Goal: Submit feedback/report problem

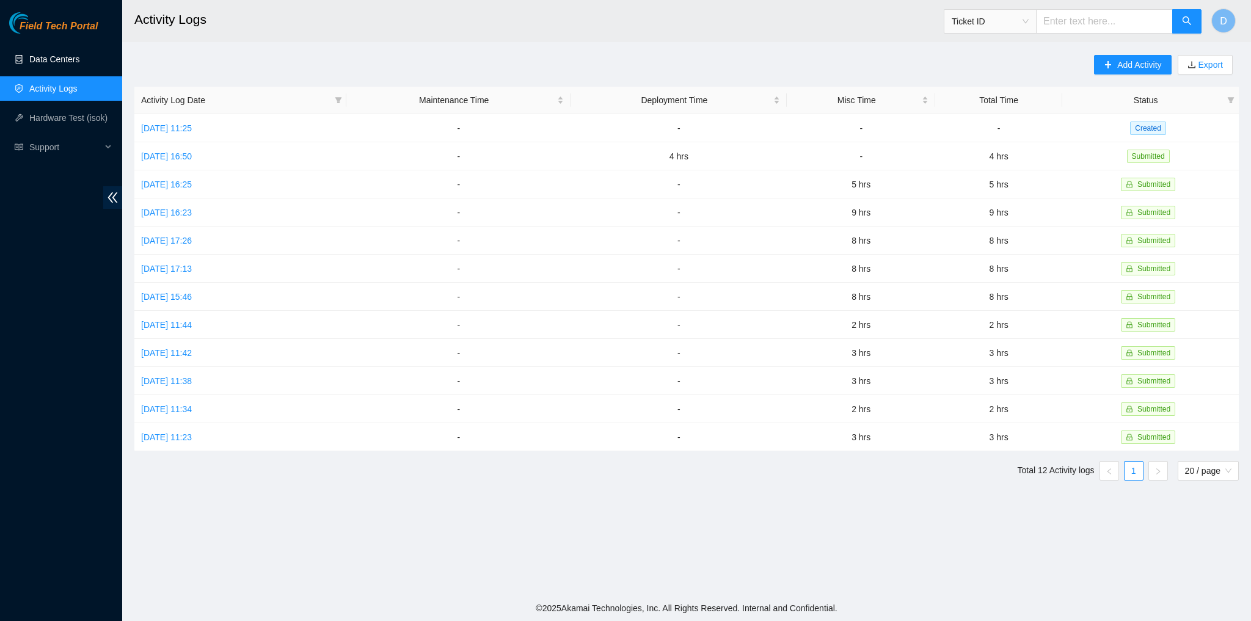
click at [67, 63] on link "Data Centers" at bounding box center [54, 59] width 50 height 10
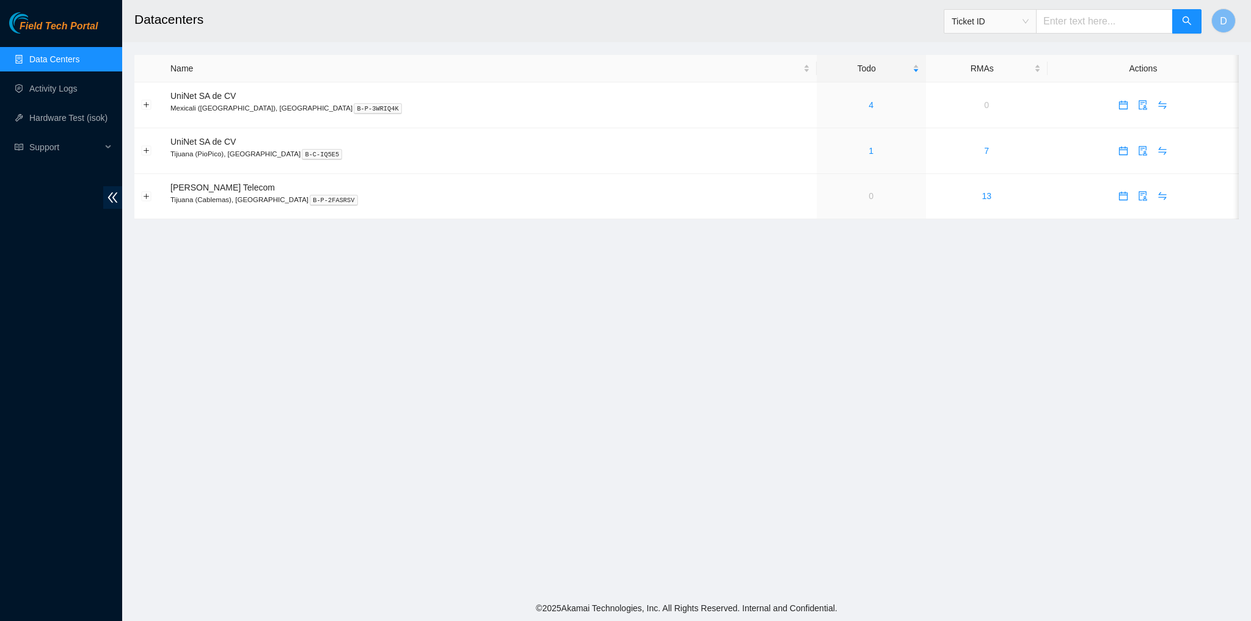
click at [571, 474] on main "Datacenters Ticket ID D Name Todo RMAs Actions UniNet SA de CV Mexicali (Arbol)…" at bounding box center [686, 297] width 1128 height 595
click at [868, 154] on link "1" at bounding box center [870, 151] width 5 height 10
click at [77, 102] on ul "Data Centers Activity Logs Hardware Test (isok) Support" at bounding box center [61, 103] width 122 height 117
click at [76, 92] on link "Activity Logs" at bounding box center [53, 89] width 48 height 10
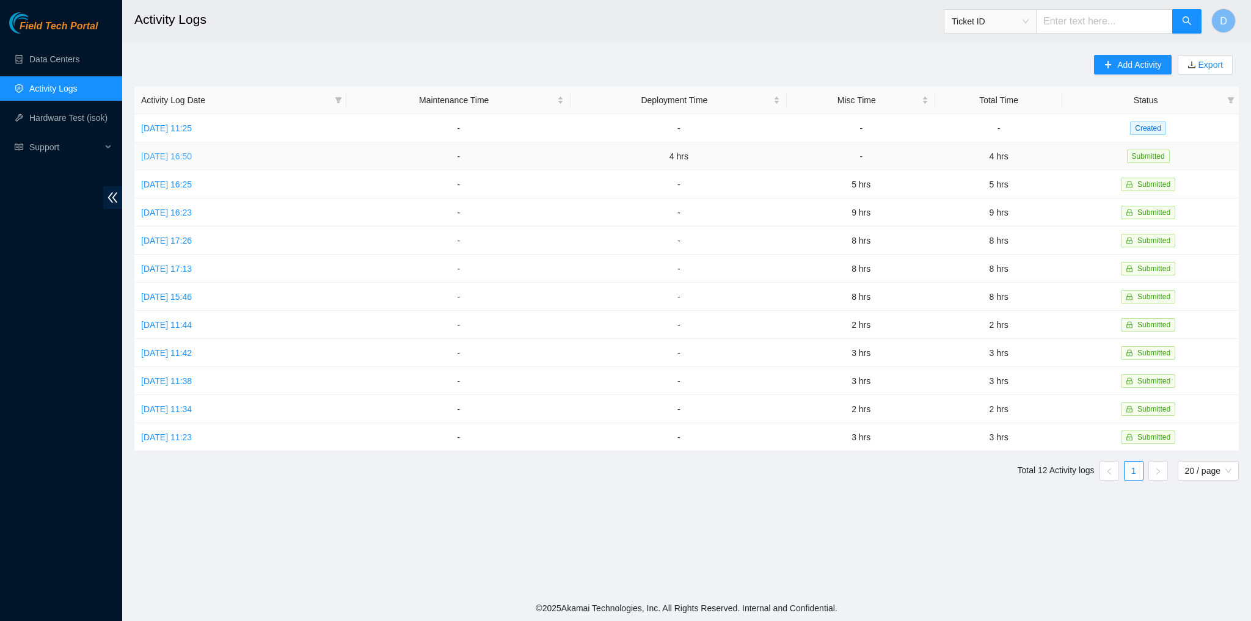
click at [192, 153] on link "[DATE] 16:50" at bounding box center [166, 156] width 51 height 10
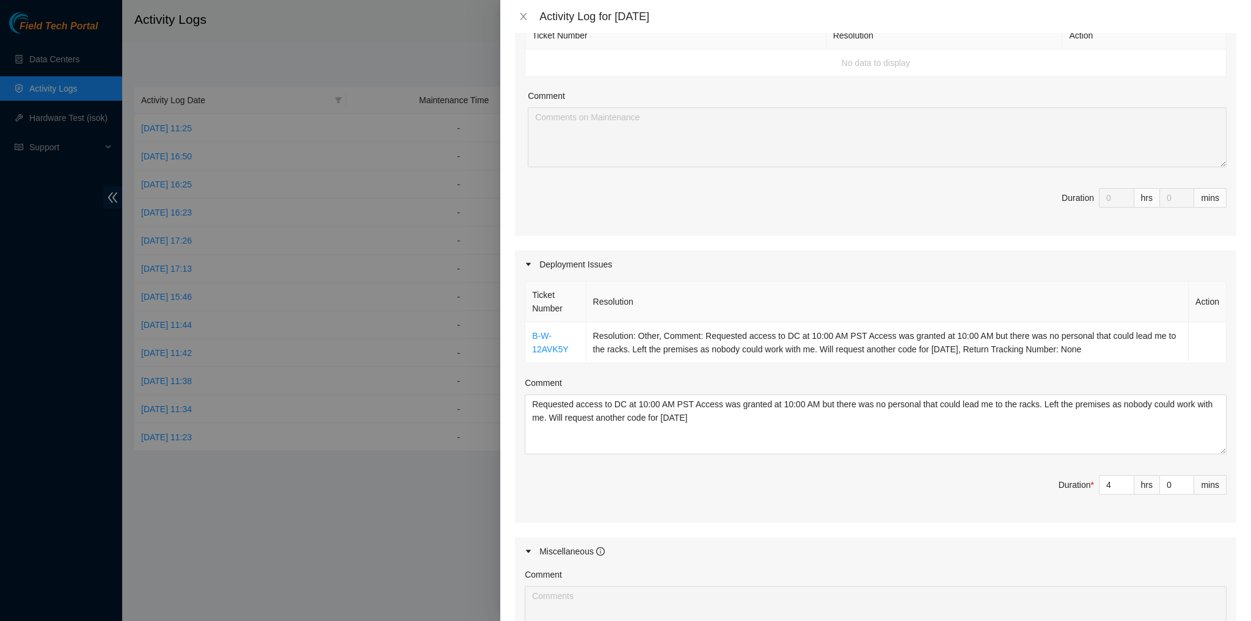
scroll to position [244, 0]
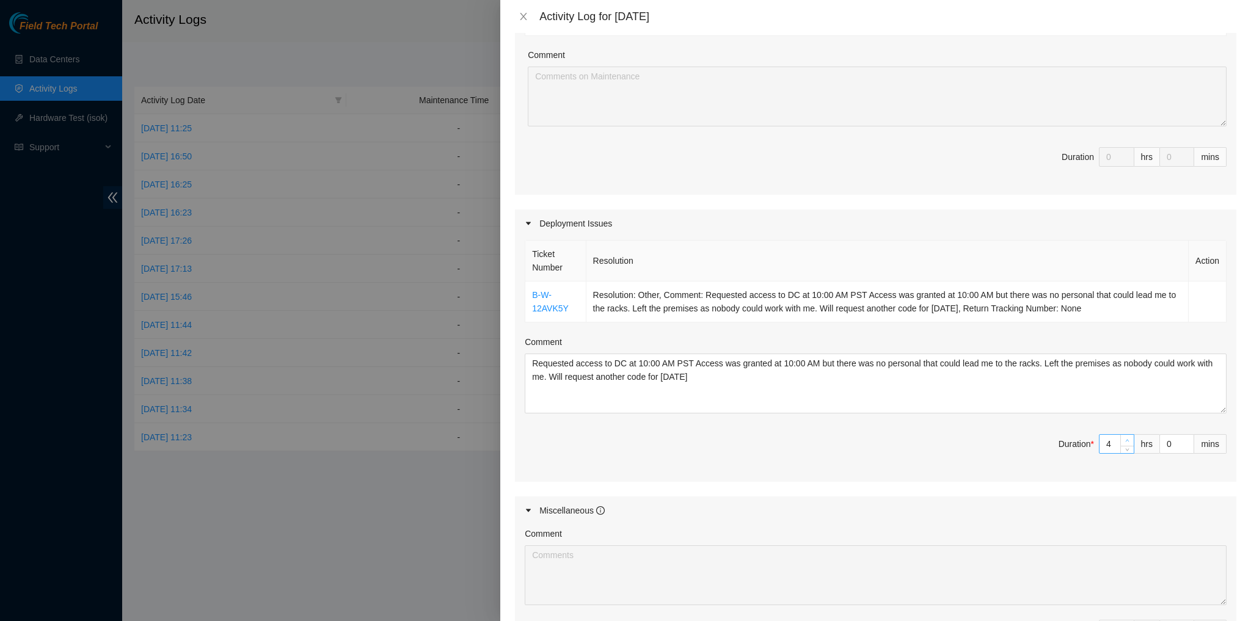
type input "5"
click at [1124, 437] on span "up" at bounding box center [1127, 440] width 7 height 7
type input "6"
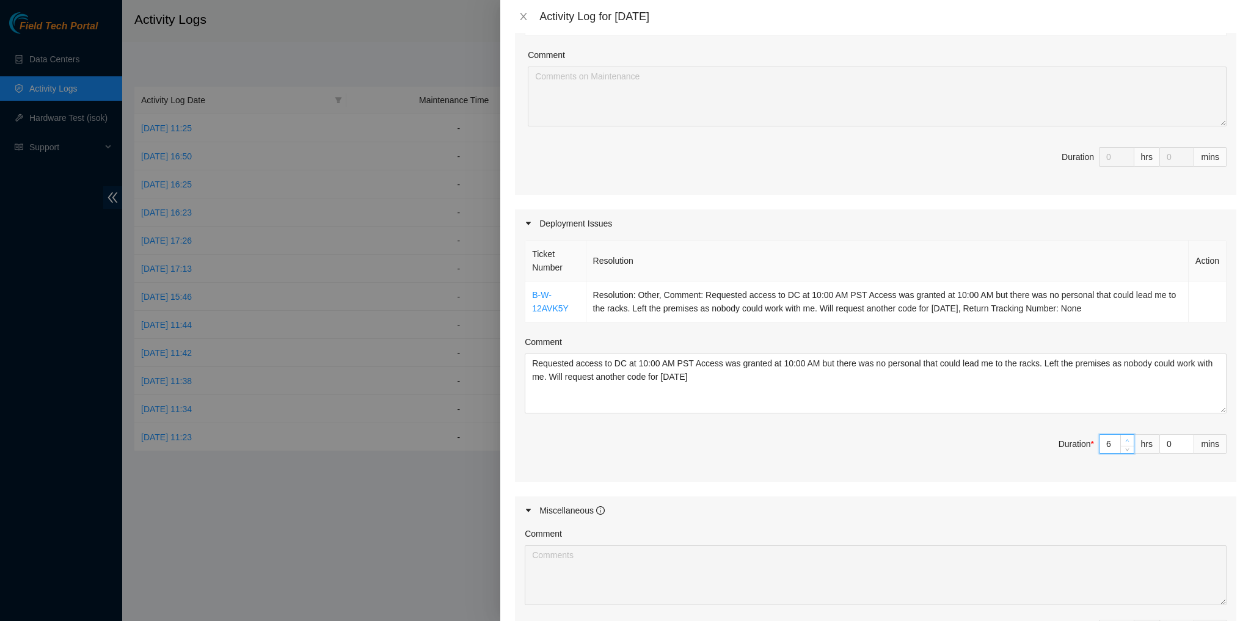
click at [1124, 437] on span "up" at bounding box center [1127, 440] width 7 height 7
type input "7"
click at [1124, 437] on span "up" at bounding box center [1127, 440] width 7 height 7
type input "8"
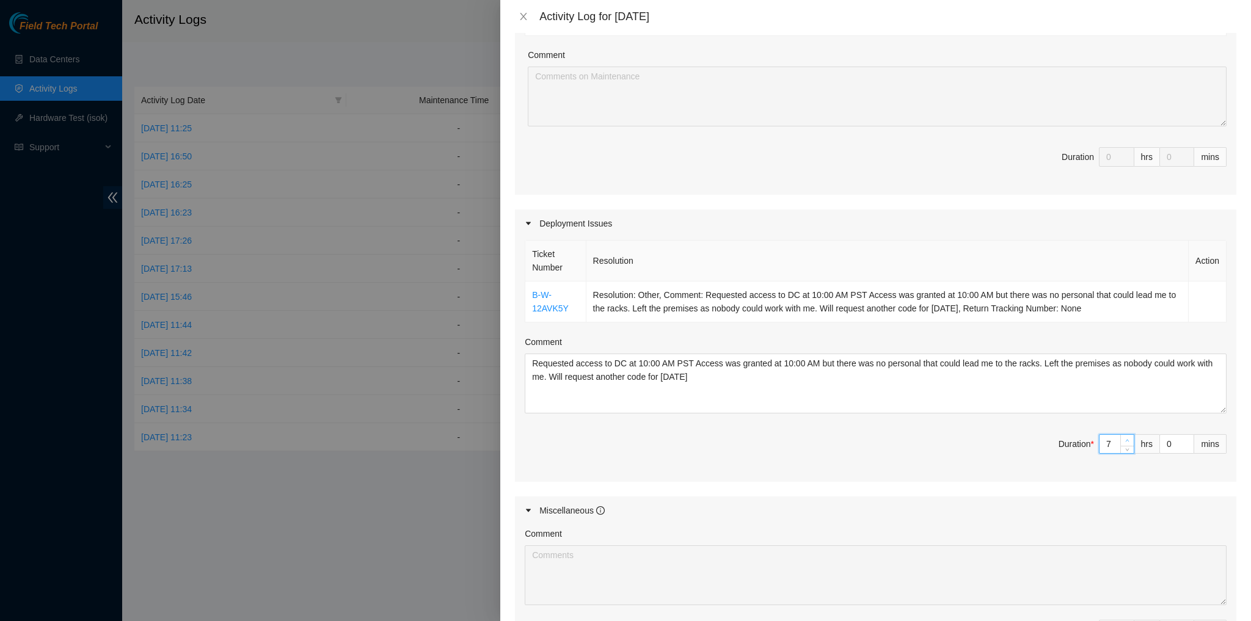
type input "8"
click at [1124, 437] on span "up" at bounding box center [1127, 440] width 7 height 7
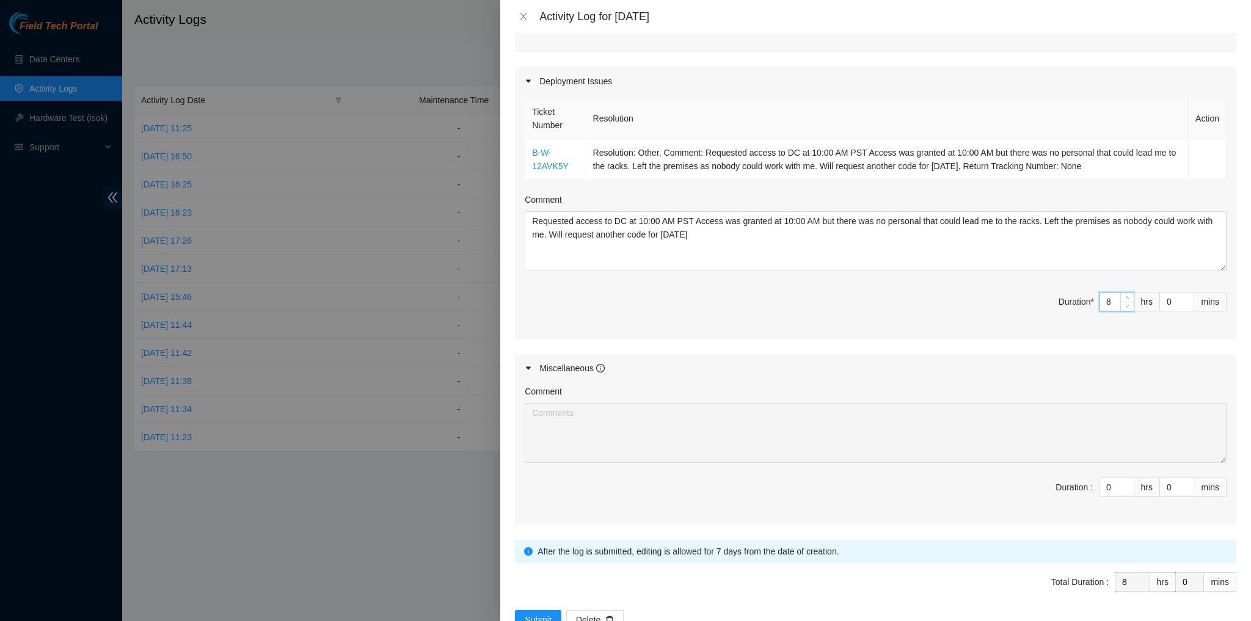
scroll to position [424, 0]
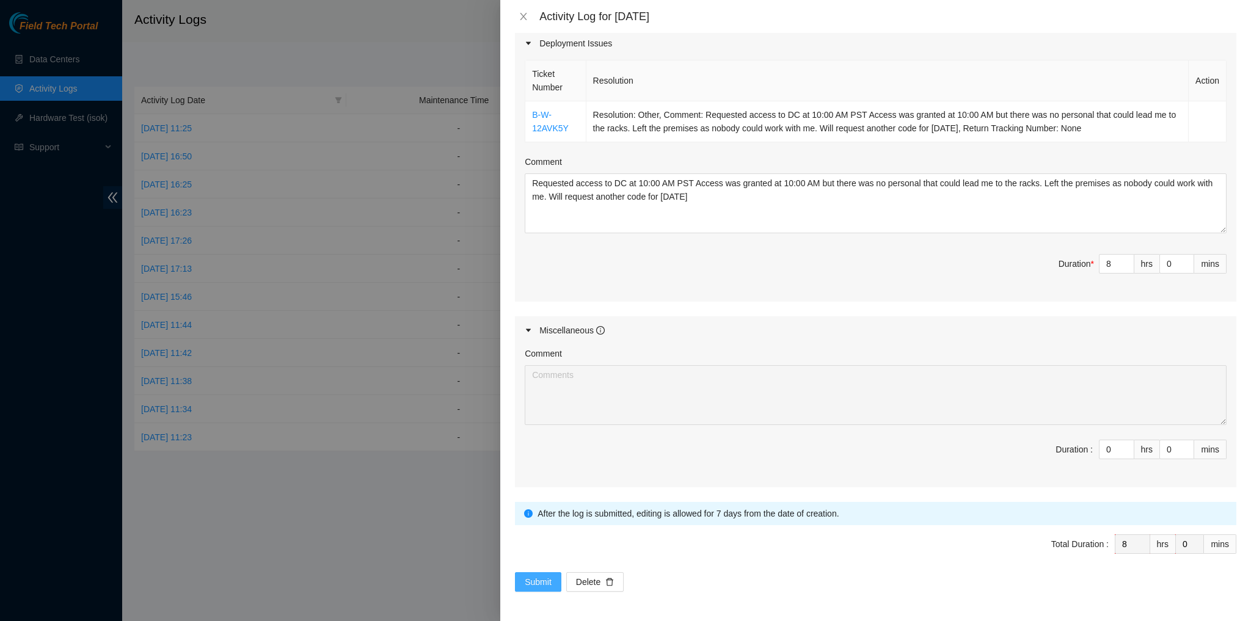
click at [526, 576] on span "Submit" at bounding box center [538, 581] width 27 height 13
